Goal: Task Accomplishment & Management: Complete application form

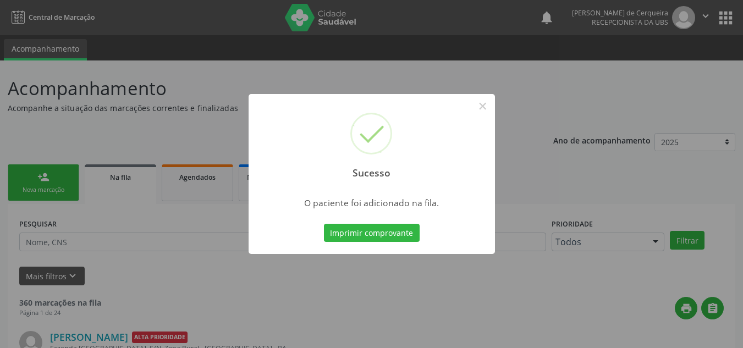
scroll to position [15, 0]
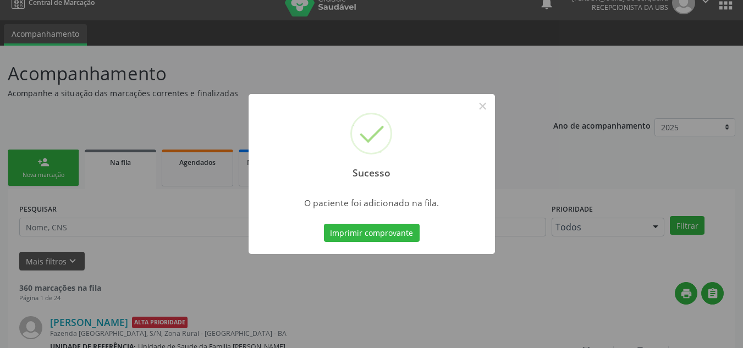
click at [87, 199] on div "Sucesso × O paciente foi adicionado na fila. Imprimir comprovante Cancel" at bounding box center [371, 174] width 743 height 348
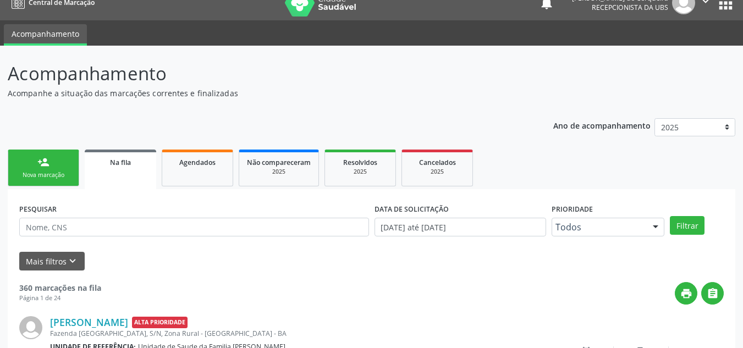
click at [50, 178] on div "Nova marcação" at bounding box center [43, 175] width 55 height 8
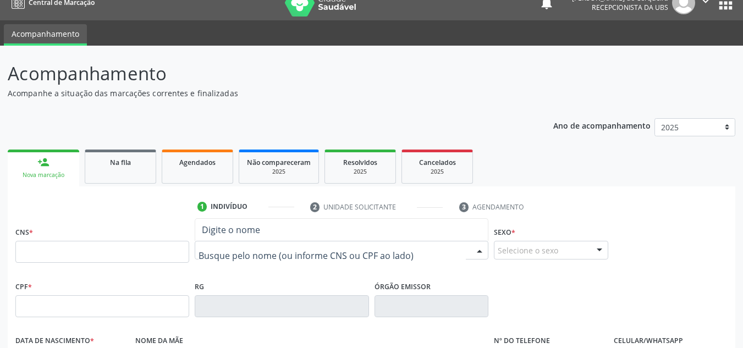
click at [254, 256] on input "text" at bounding box center [332, 256] width 267 height 22
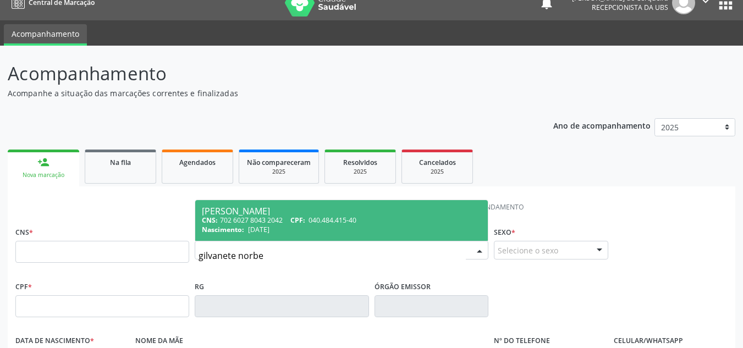
type input "[PERSON_NAME]"
click at [275, 216] on div "CNS: 702 6027 8043 2042 CPF: 040.484.415-40" at bounding box center [341, 220] width 279 height 9
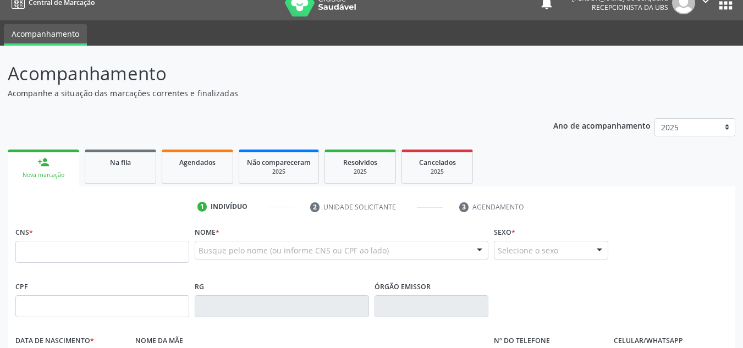
type input "702 6027 8043 2042"
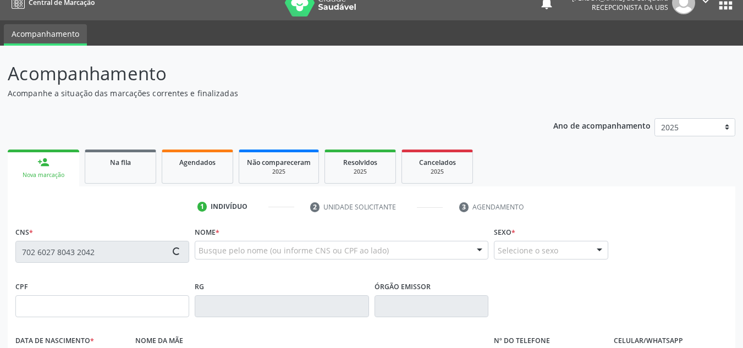
type input "040.484.415-40"
type input "[DATE]"
type input "[PERSON_NAME]"
type input "[PHONE_NUMBER]"
type input "S/N"
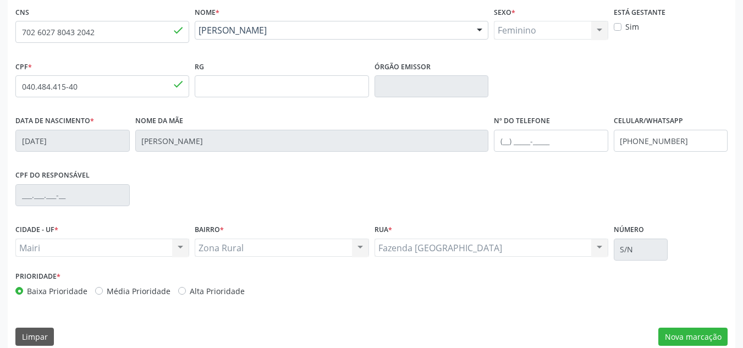
scroll to position [248, 0]
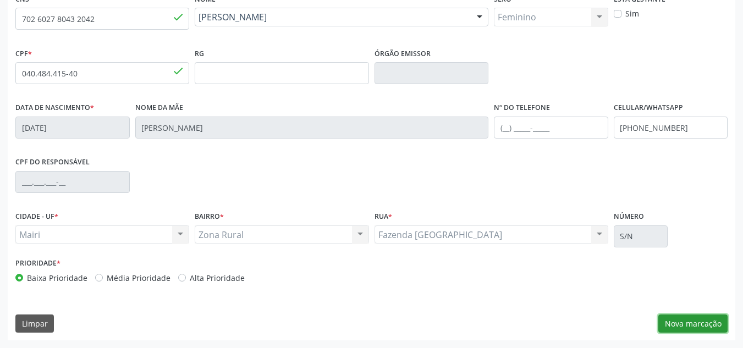
click at [678, 327] on button "Nova marcação" at bounding box center [692, 324] width 69 height 19
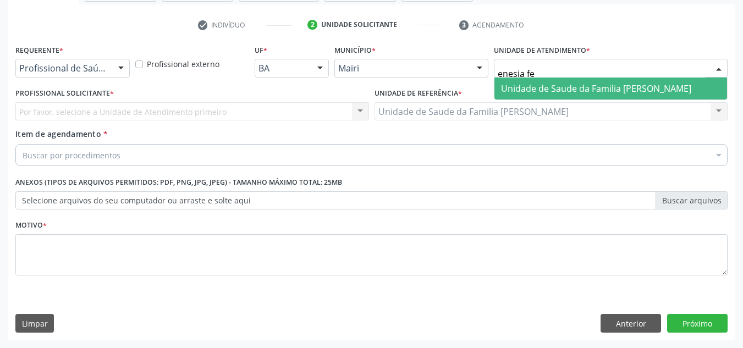
type input "enesia fer"
click at [551, 88] on span "Unidade de Saude da Familia [PERSON_NAME]" at bounding box center [596, 89] width 190 height 12
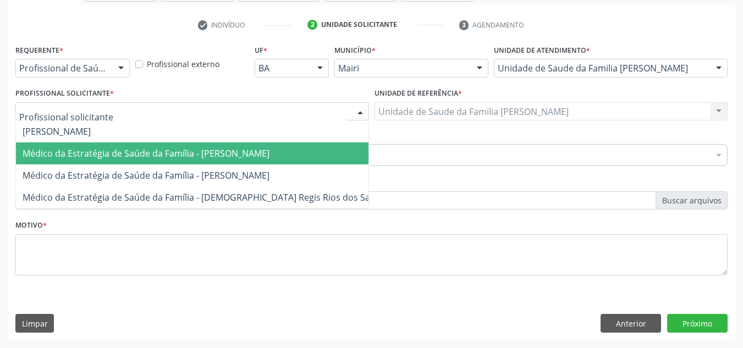
click at [126, 162] on span "Médico da Estratégia de Saúde da Família - [PERSON_NAME]" at bounding box center [206, 153] width 380 height 22
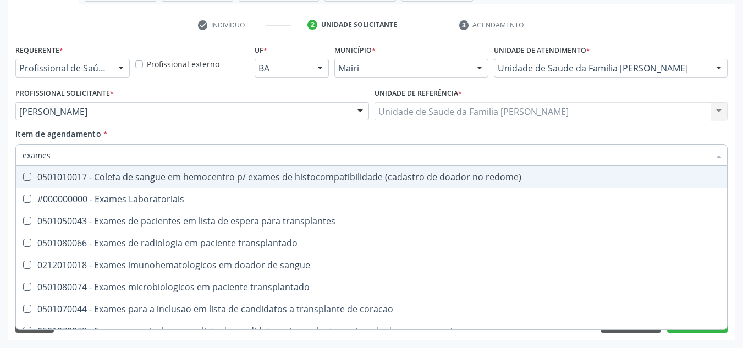
type input "exames l"
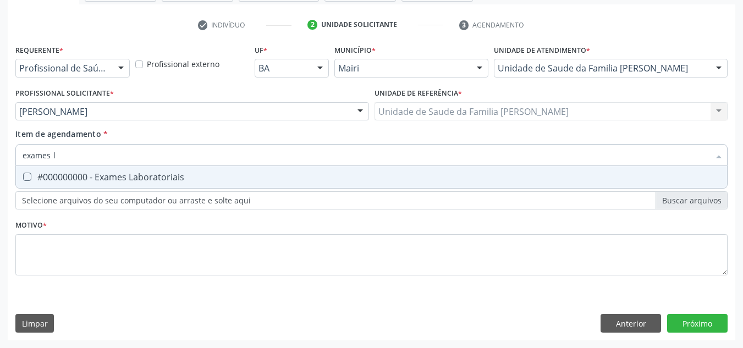
click at [70, 183] on span "#000000000 - Exames Laboratoriais" at bounding box center [371, 177] width 711 height 22
checkbox Laboratoriais "true"
drag, startPoint x: 62, startPoint y: 155, endPoint x: 0, endPoint y: 181, distance: 67.0
click at [0, 181] on div "Acompanhamento Acompanhe a situação das marcações correntes e finalizadas Relat…" at bounding box center [371, 106] width 743 height 485
checkbox Laboratoriais "false"
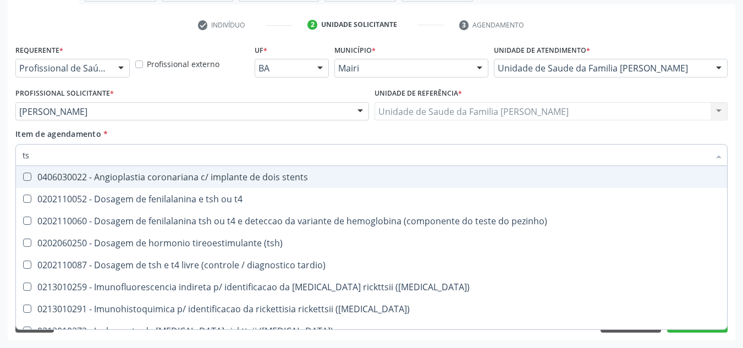
type input "tsh"
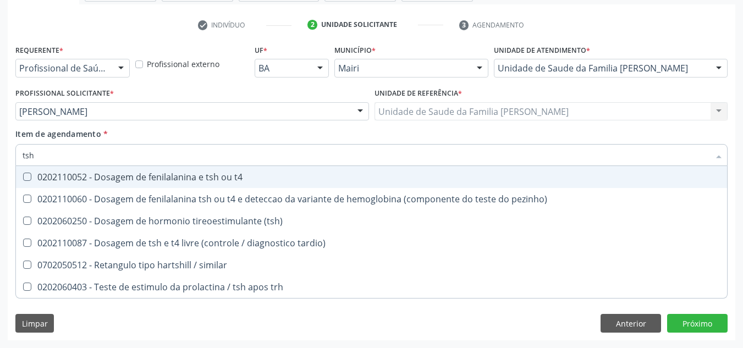
click at [153, 177] on div "0202110052 - Dosagem de fenilalanina e tsh ou t4" at bounding box center [372, 177] width 698 height 9
checkbox t4 "true"
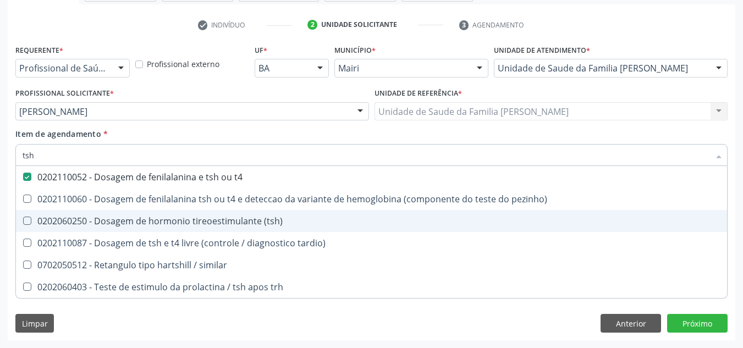
click at [128, 222] on div "0202060250 - Dosagem de hormonio tireoestimulante (tsh)" at bounding box center [372, 221] width 698 height 9
checkbox \(tsh\) "true"
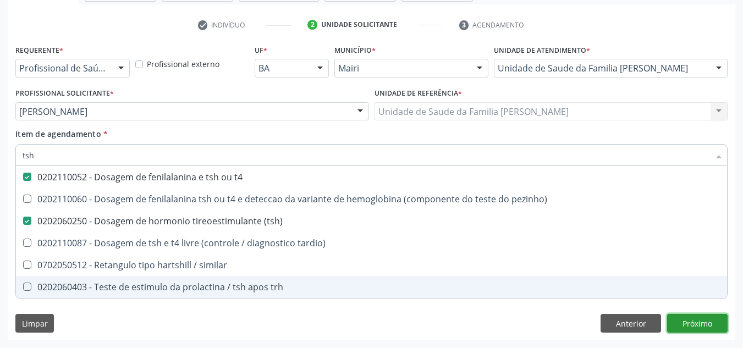
click at [690, 325] on div "Requerente * Profissional de Saúde Profissional de Saúde Paciente Nenhum result…" at bounding box center [372, 191] width 728 height 299
checkbox pezinho\) "true"
checkbox tardio\) "true"
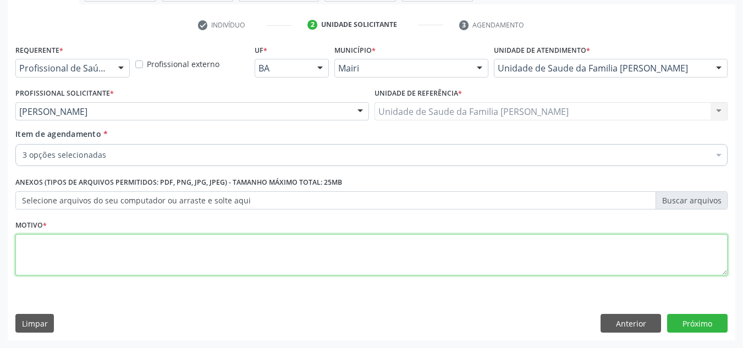
click at [89, 256] on textarea at bounding box center [371, 255] width 712 height 42
type textarea "a"
type textarea "AVALIAÇÃO"
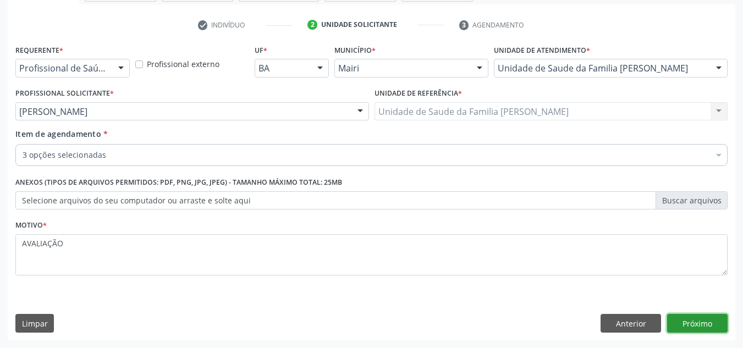
click at [695, 325] on button "Próximo" at bounding box center [697, 323] width 61 height 19
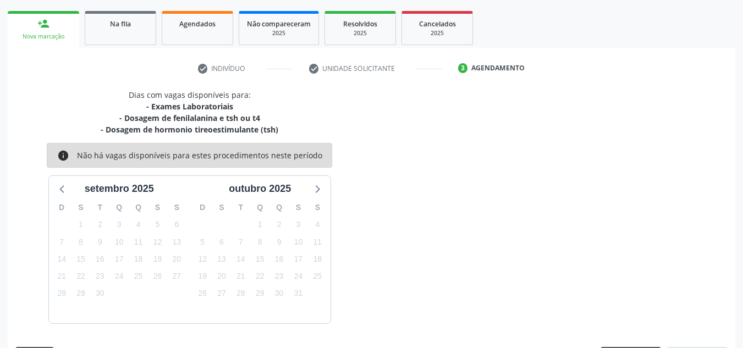
scroll to position [186, 0]
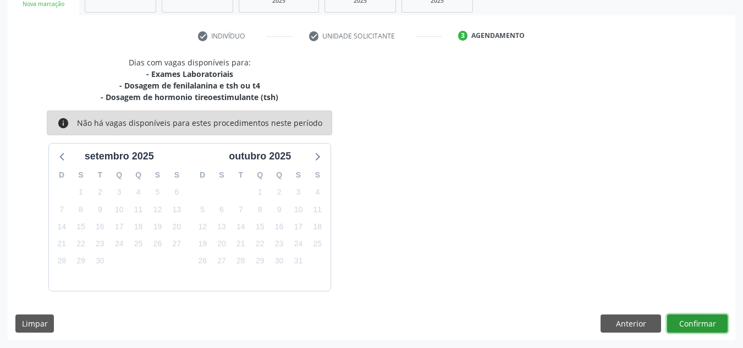
click at [690, 325] on button "Confirmar" at bounding box center [697, 324] width 61 height 19
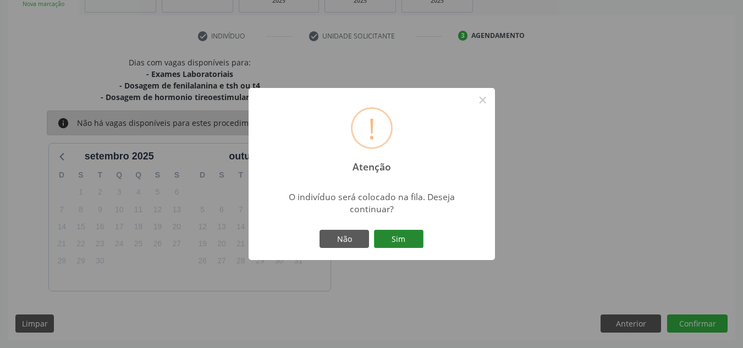
click at [408, 235] on button "Sim" at bounding box center [399, 239] width 50 height 19
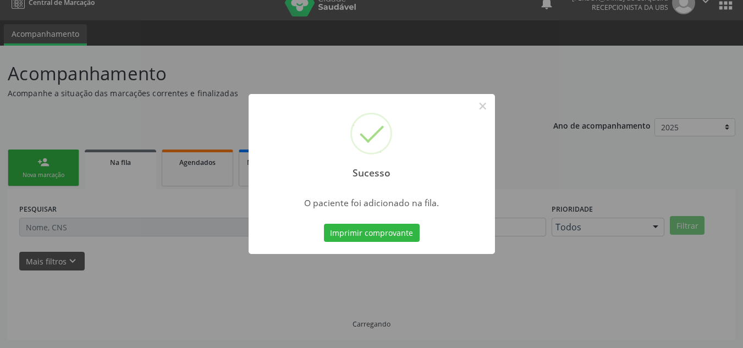
scroll to position [15, 0]
